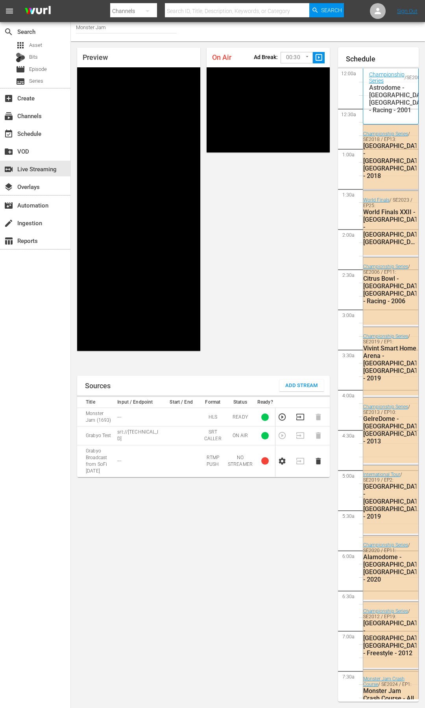
scroll to position [1286, 0]
